Goal: Task Accomplishment & Management: Manage account settings

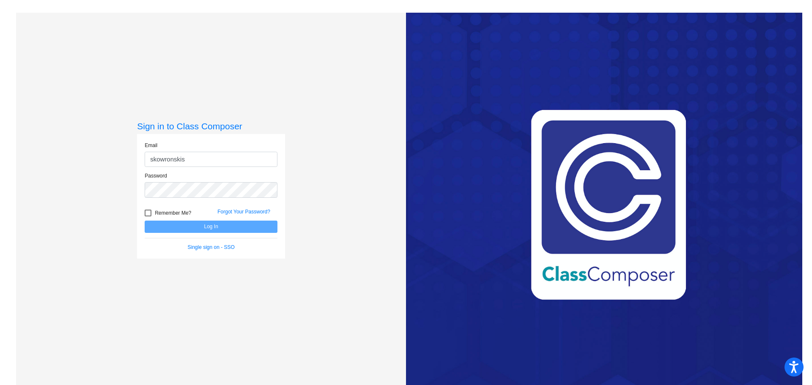
type input "[EMAIL_ADDRESS][PERSON_NAME][DOMAIN_NAME]"
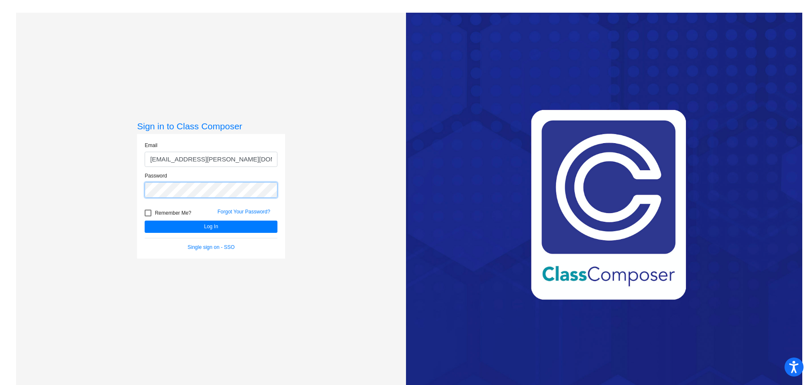
click at [145, 221] on button "Log In" at bounding box center [211, 227] width 133 height 12
click at [191, 226] on button "Log In" at bounding box center [211, 227] width 133 height 12
click at [177, 225] on button "Log In" at bounding box center [211, 227] width 133 height 12
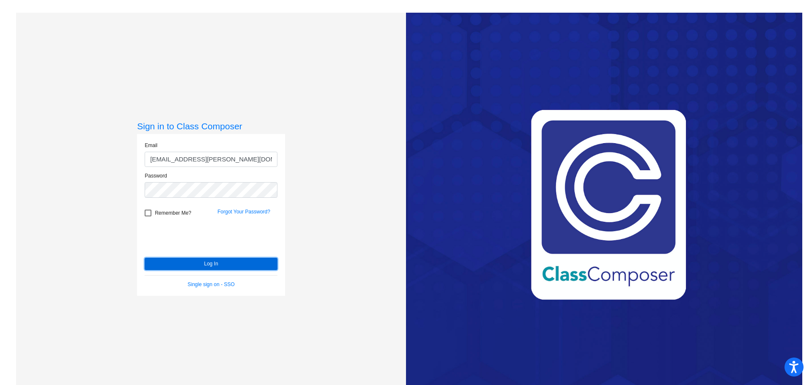
click at [178, 262] on button "Log In" at bounding box center [211, 264] width 133 height 12
click at [236, 209] on link "Forgot Your Password?" at bounding box center [243, 212] width 53 height 6
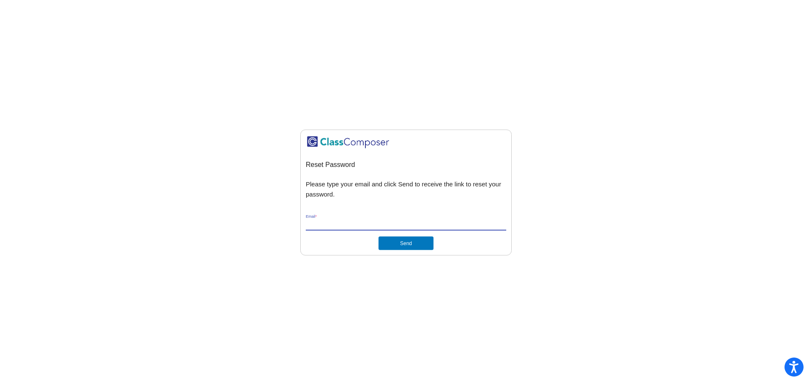
drag, startPoint x: 347, startPoint y: 227, endPoint x: 348, endPoint y: 221, distance: 6.1
click at [347, 227] on input "Email *" at bounding box center [406, 225] width 200 height 8
type input "skowronskis@gaylord.k12.mi.us"
click at [411, 243] on button "Send" at bounding box center [405, 244] width 55 height 14
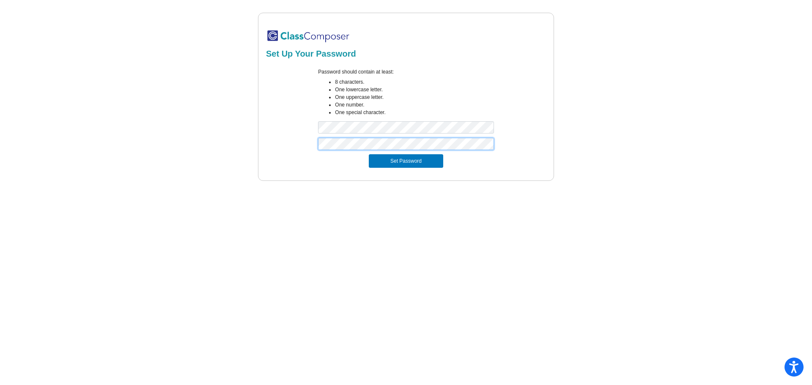
click at [369, 154] on button "Set Password" at bounding box center [406, 161] width 74 height 14
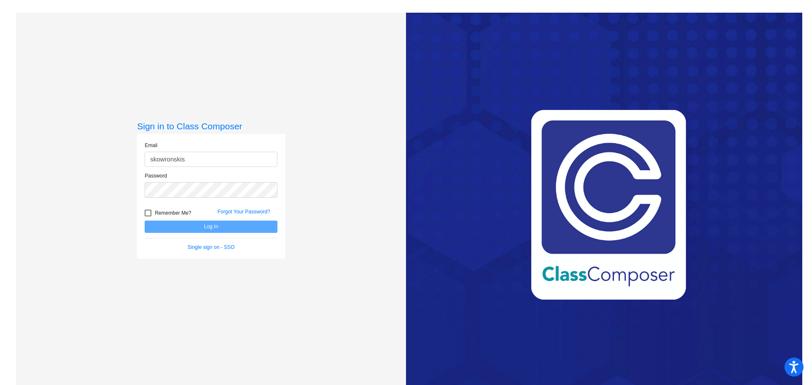
type input "[EMAIL_ADDRESS][PERSON_NAME][DOMAIN_NAME]"
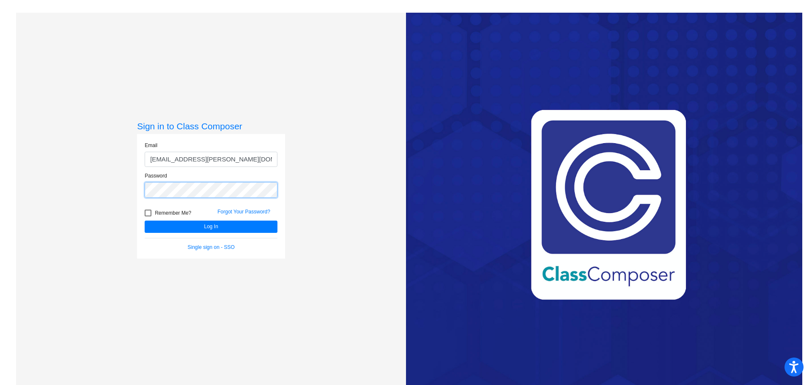
click at [145, 221] on button "Log In" at bounding box center [211, 227] width 133 height 12
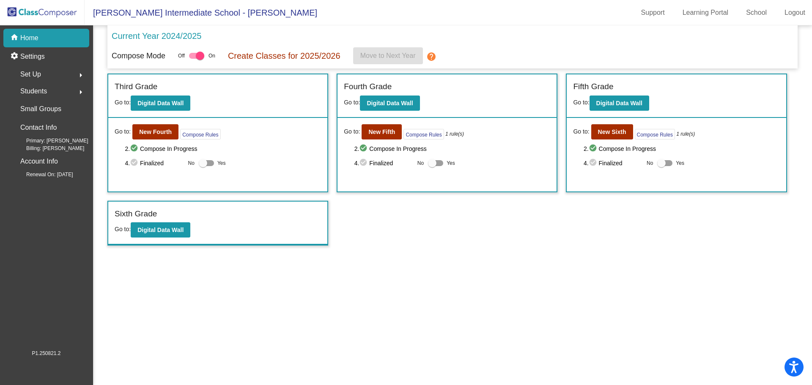
click at [53, 95] on div "Students arrow_right" at bounding box center [48, 91] width 81 height 17
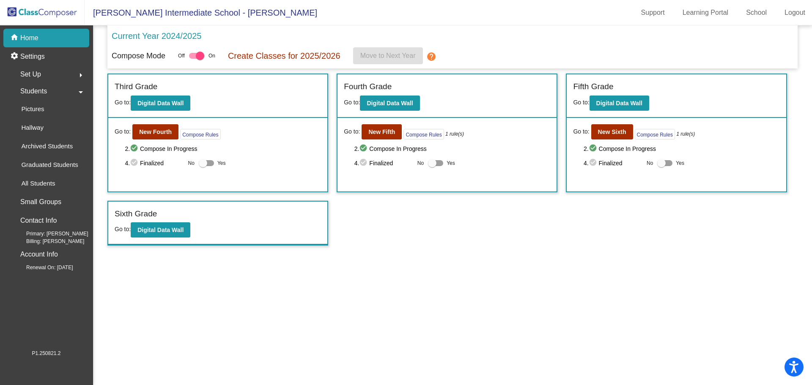
click at [42, 95] on span "Students" at bounding box center [33, 91] width 27 height 12
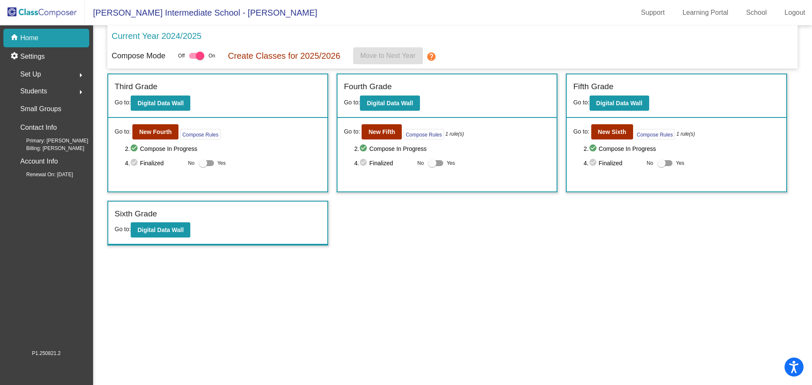
click at [41, 93] on span "Students" at bounding box center [33, 91] width 27 height 12
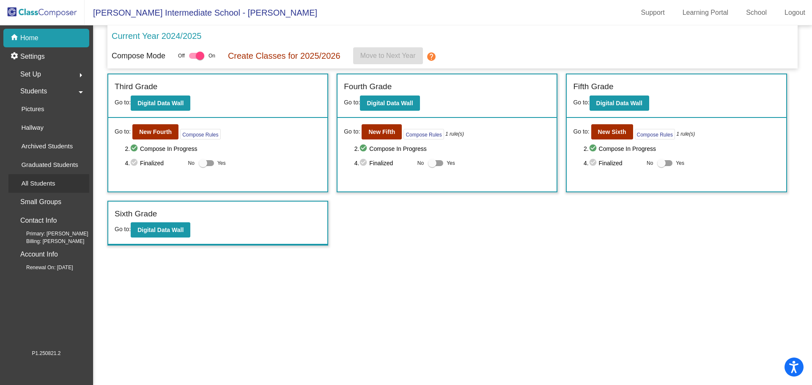
click at [35, 179] on p "All Students" at bounding box center [38, 183] width 34 height 10
